Goal: Task Accomplishment & Management: Manage account settings

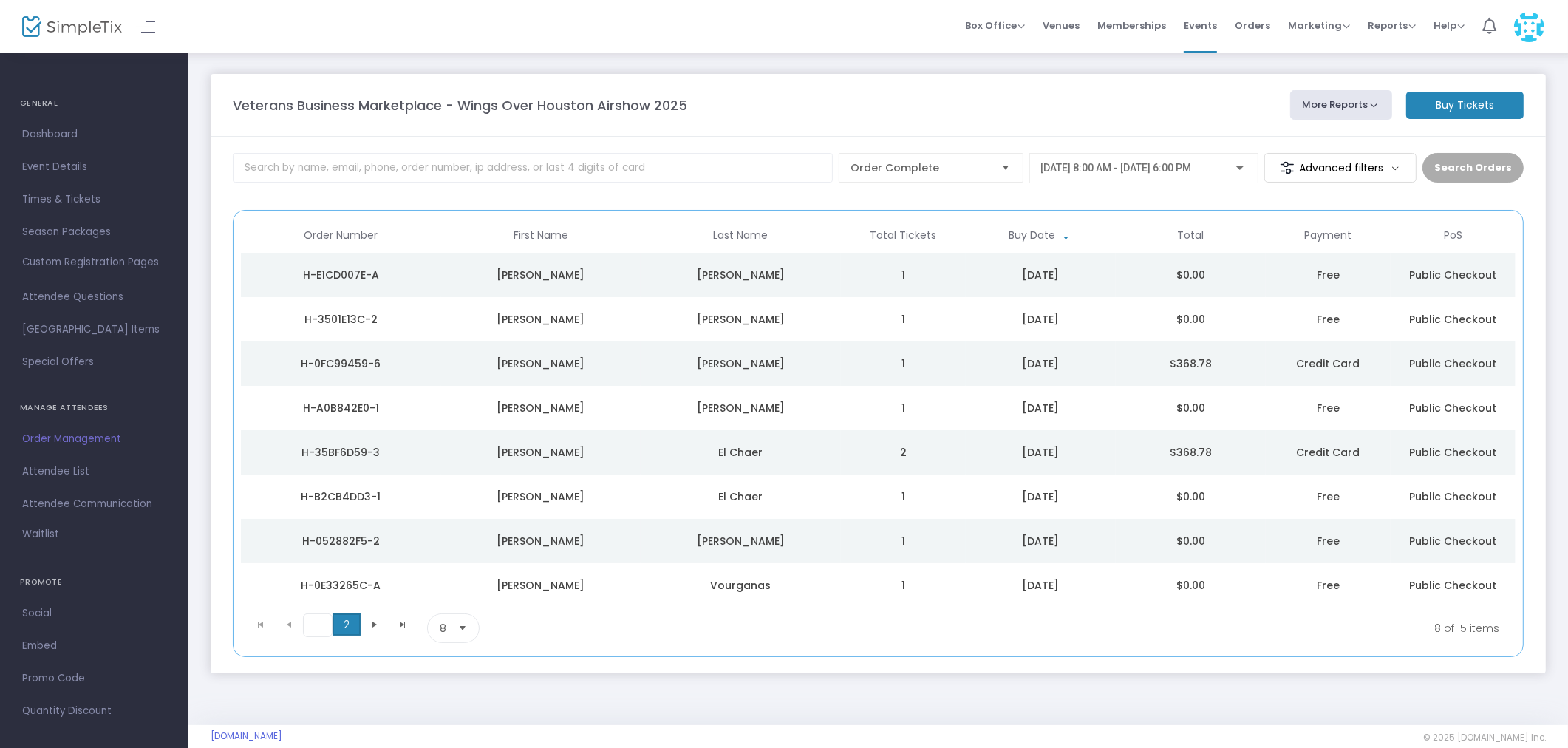
click at [350, 626] on span "2" at bounding box center [346, 624] width 28 height 22
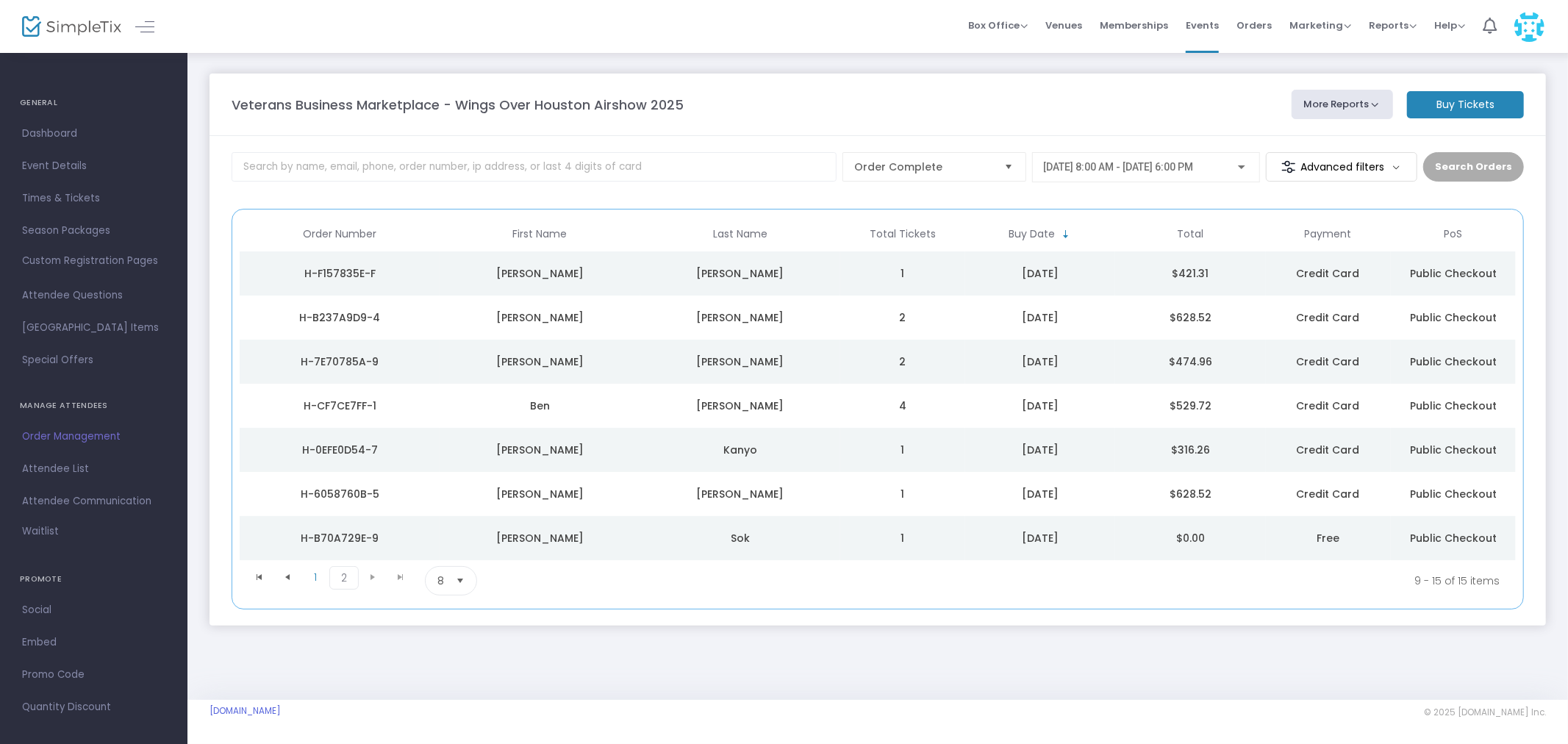
click at [1174, 161] on span "[DATE] 8:00 AM - [DATE] 6:00 PM" at bounding box center [1119, 167] width 150 height 12
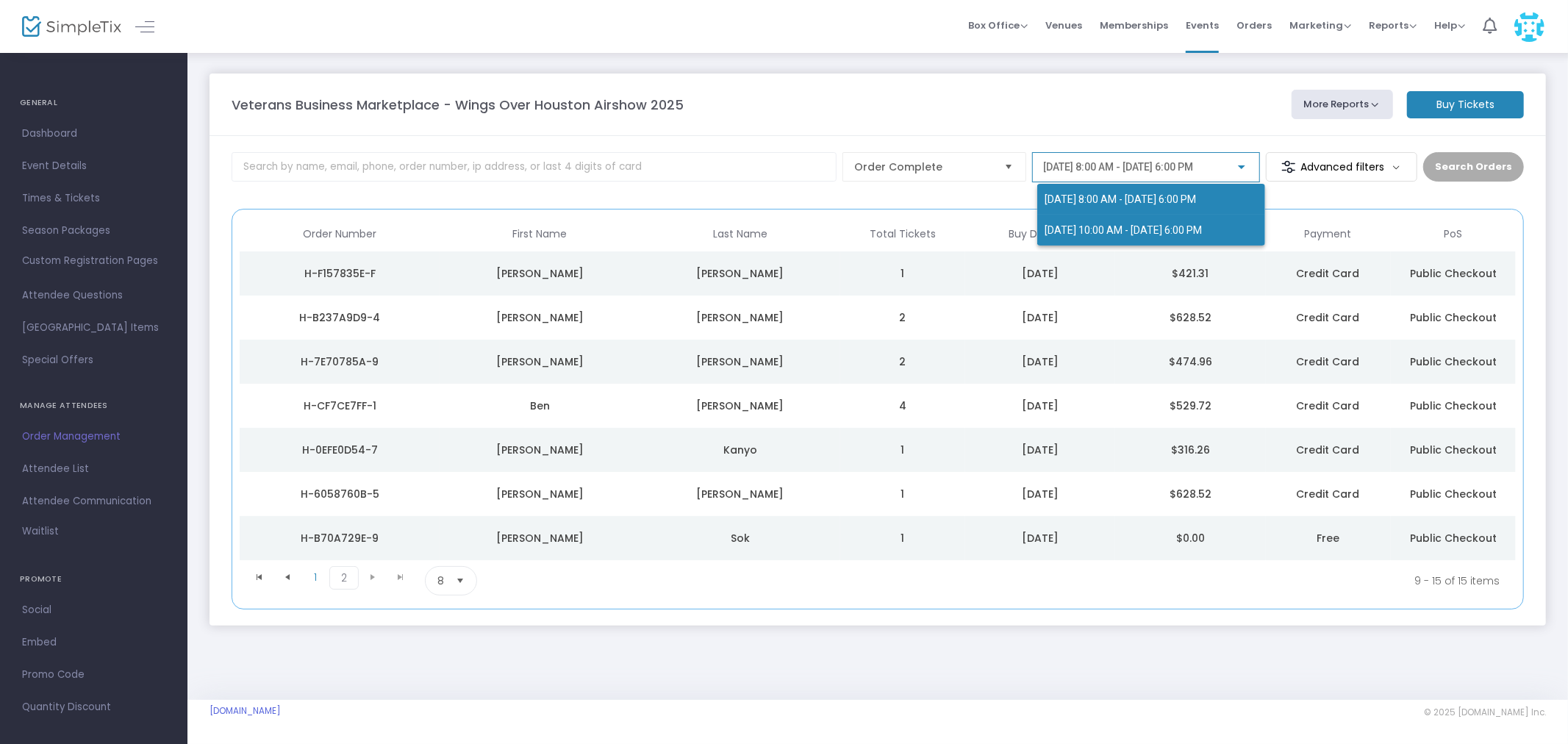
click at [1132, 222] on span "[DATE] 10:00 AM - [DATE] 6:00 PM" at bounding box center [1151, 230] width 213 height 31
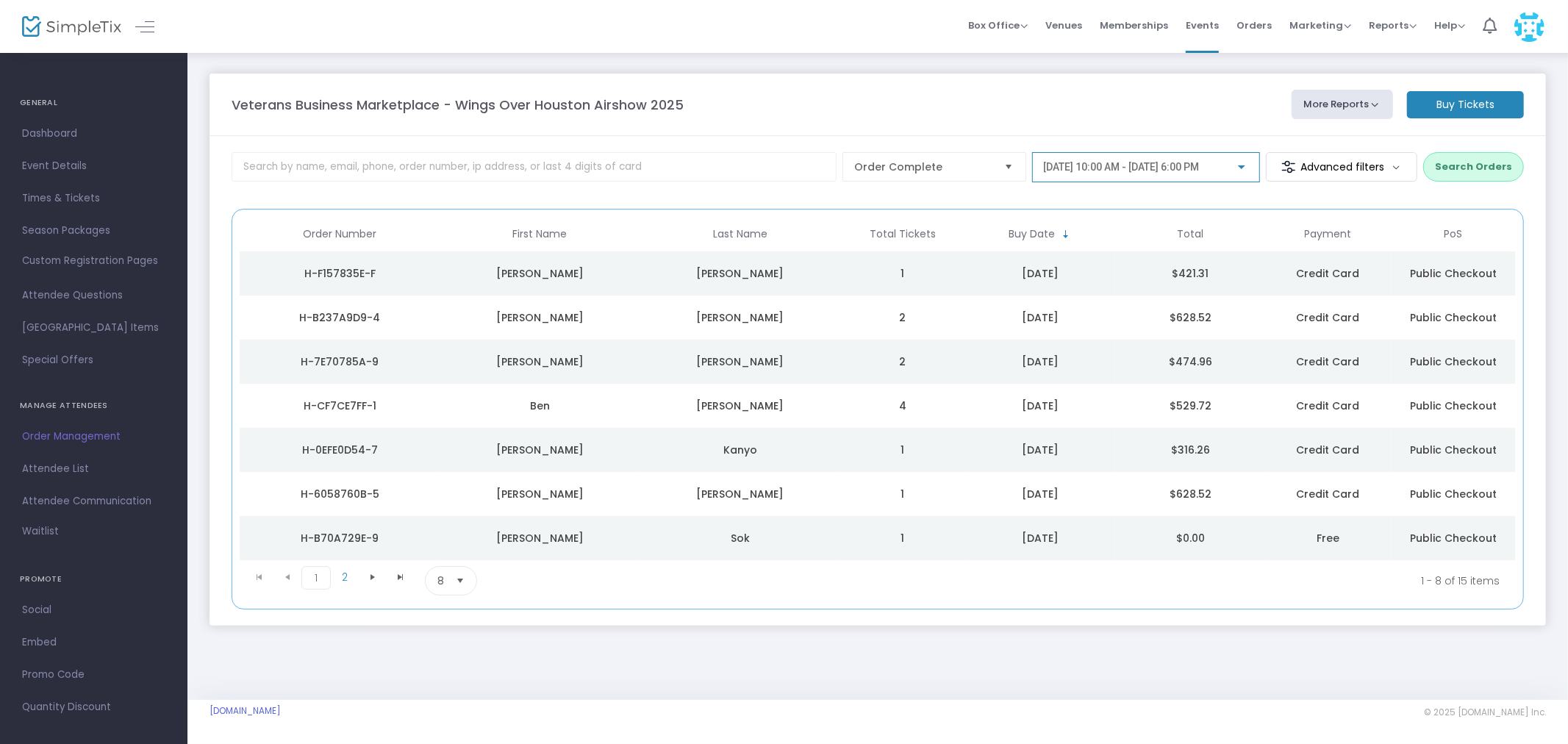
click at [1451, 170] on button "Search Orders" at bounding box center [1473, 167] width 100 height 29
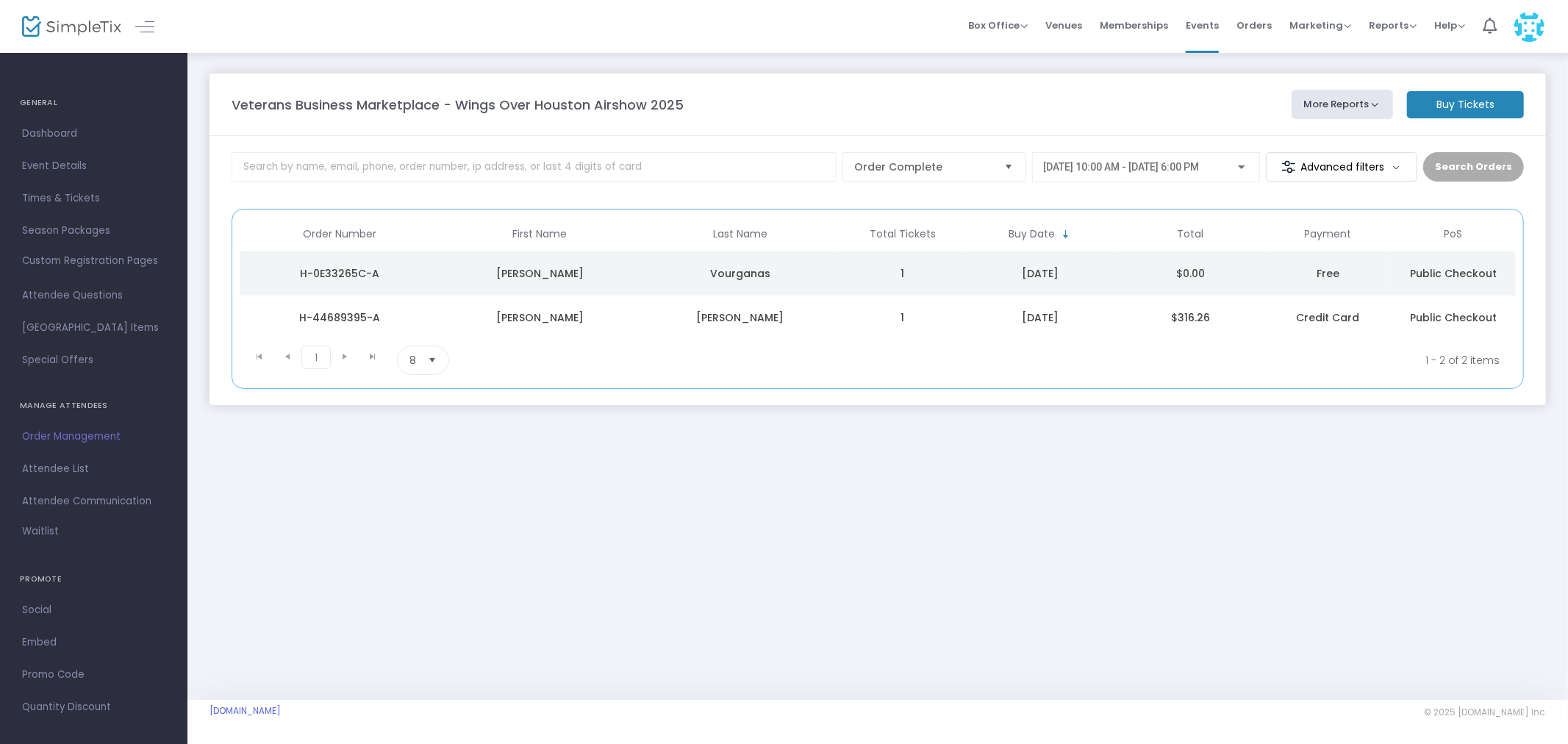
click at [346, 316] on div "H-44689395-A" at bounding box center [339, 317] width 192 height 15
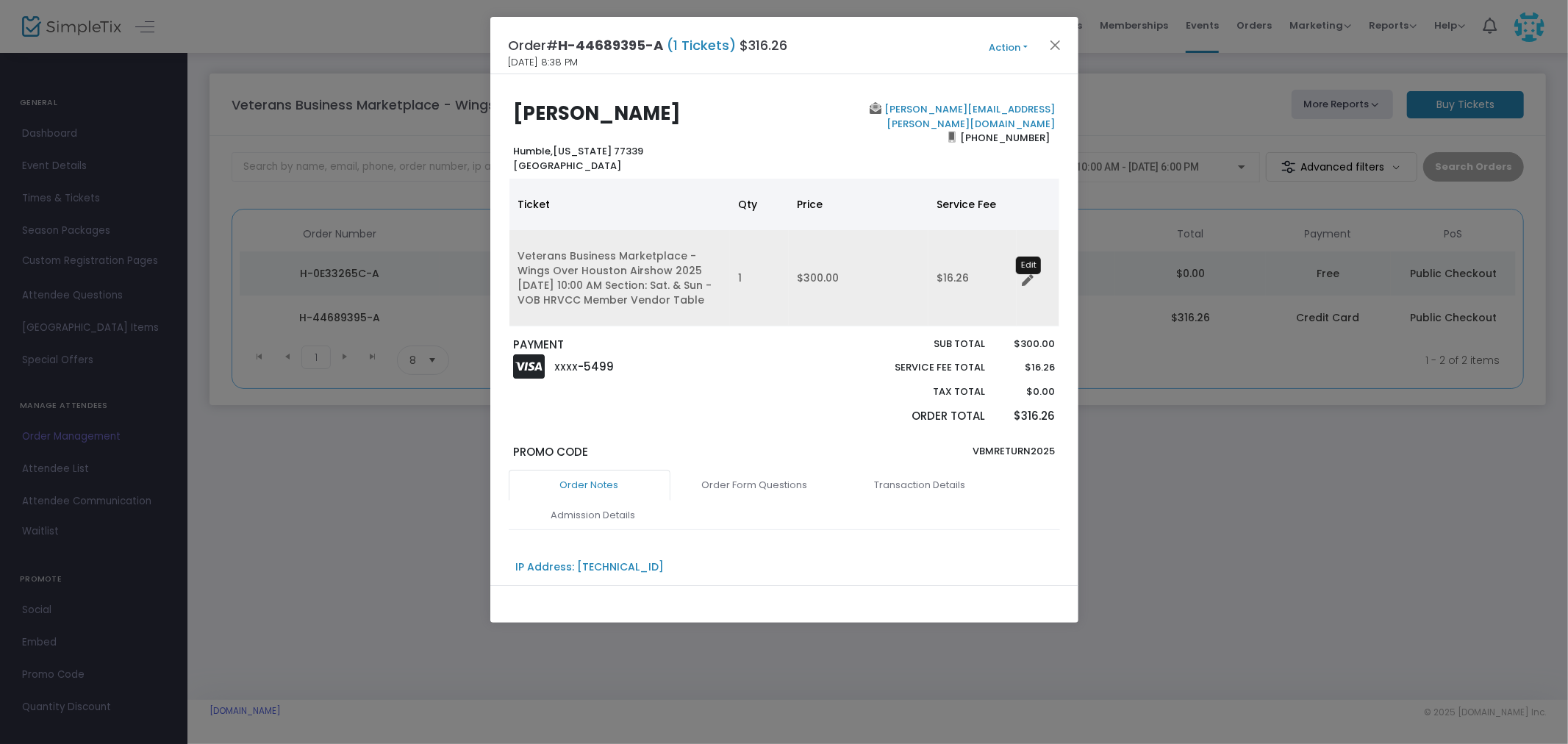
click at [1026, 282] on icon "Data table" at bounding box center [1027, 281] width 12 height 12
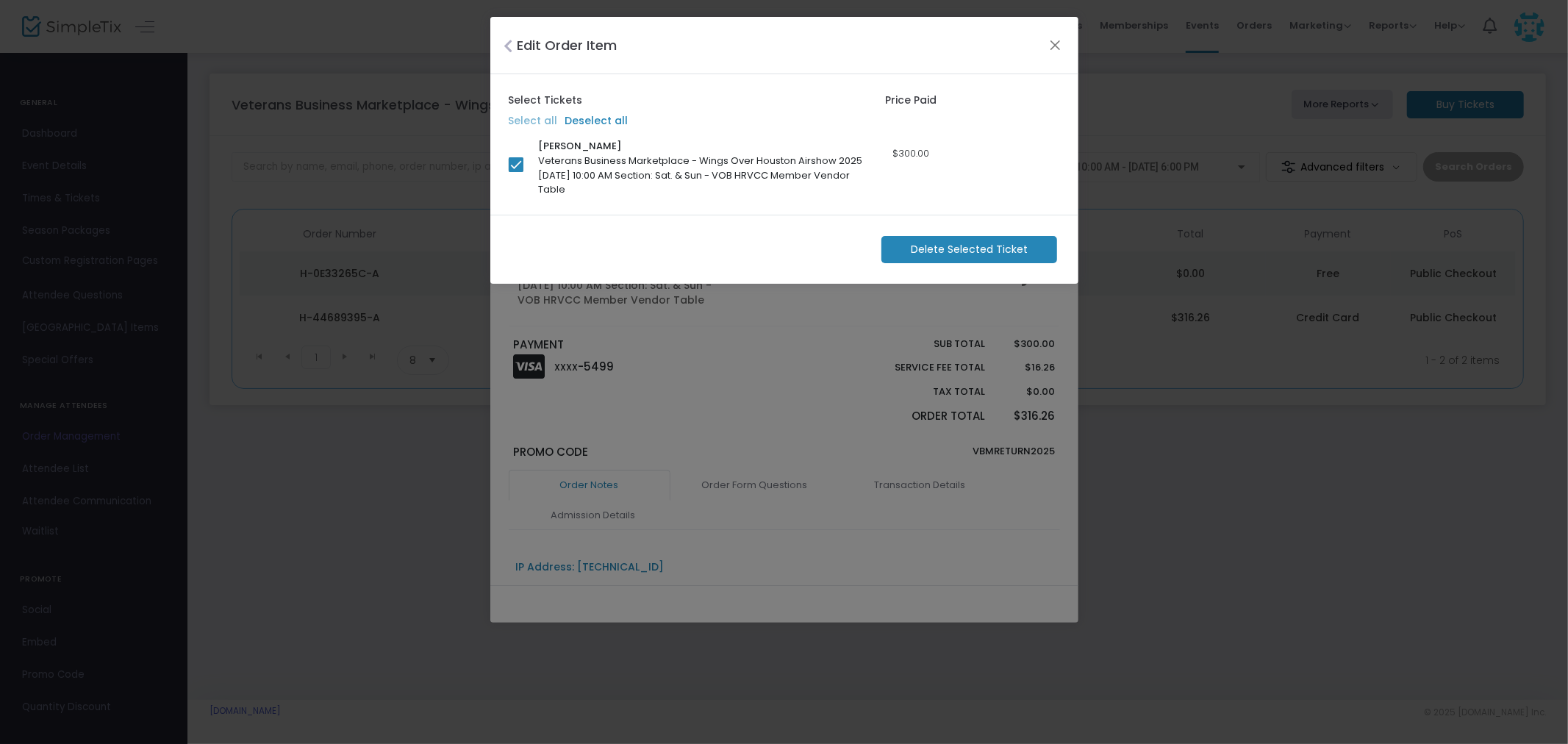
click at [526, 119] on label "Select all" at bounding box center [533, 120] width 49 height 16
click at [1051, 46] on button "Close" at bounding box center [1054, 45] width 19 height 19
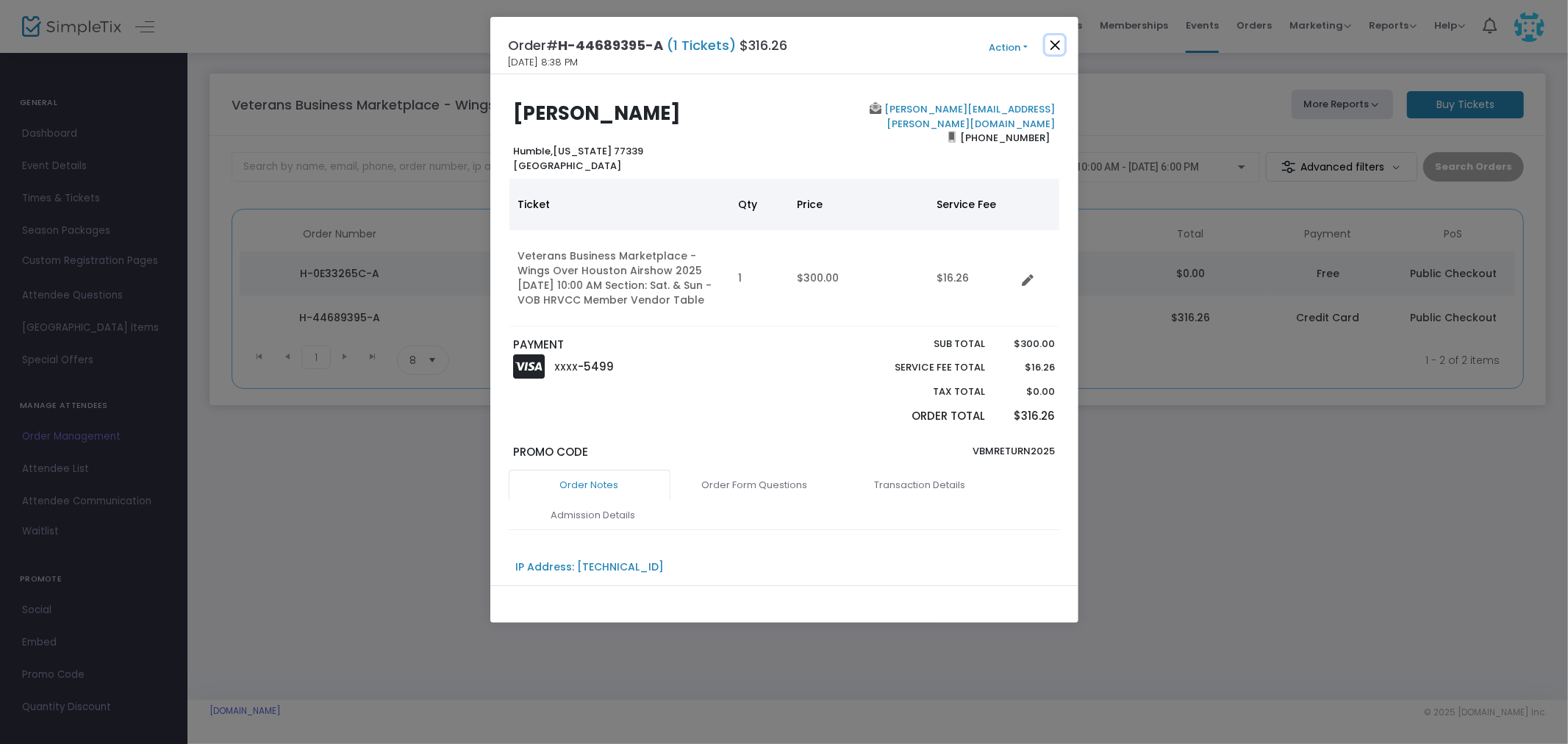
click at [1054, 41] on button "Close" at bounding box center [1054, 45] width 19 height 19
